Goal: Download file/media

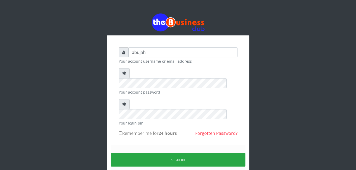
type input "abujah"
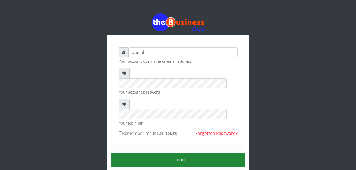
click at [167, 153] on button "Sign in" at bounding box center [178, 159] width 135 height 13
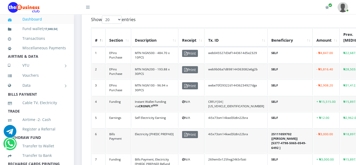
scroll to position [154, 0]
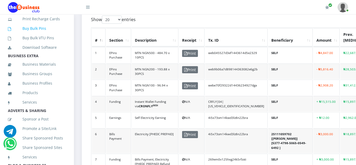
click at [29, 35] on link "Buy Bulk Pins" at bounding box center [37, 28] width 58 height 12
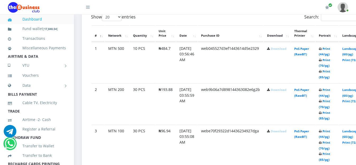
scroll to position [305, 0]
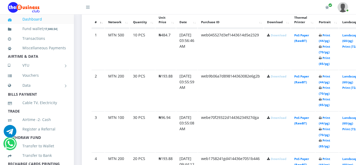
click at [283, 119] on link "Download" at bounding box center [279, 118] width 16 height 4
click at [287, 76] on link "Download" at bounding box center [279, 77] width 16 height 4
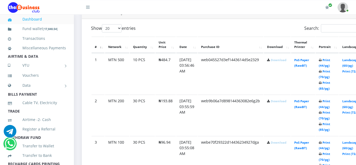
scroll to position [279, 0]
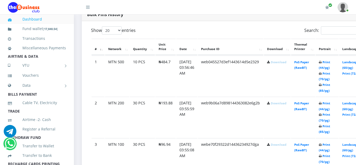
click at [285, 64] on link "Download" at bounding box center [279, 62] width 16 height 4
